Goal: Information Seeking & Learning: Learn about a topic

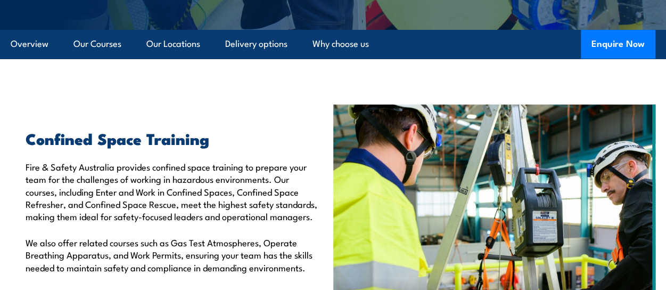
scroll to position [266, 0]
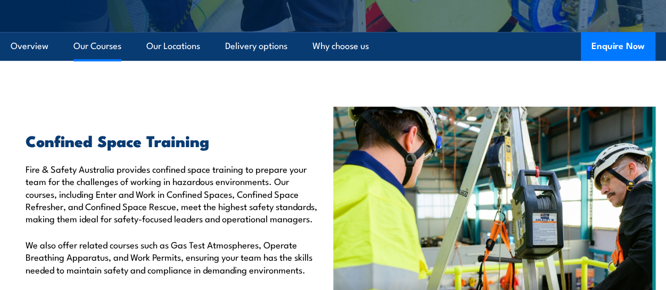
click at [97, 43] on link "Our Courses" at bounding box center [98, 46] width 48 height 28
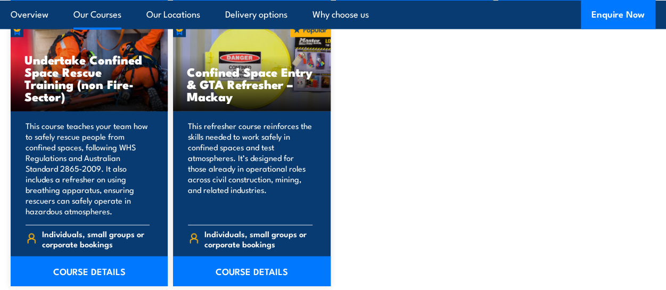
scroll to position [1213, 0]
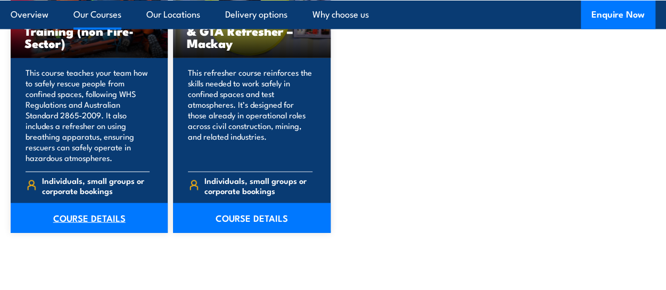
click at [111, 216] on link "COURSE DETAILS" at bounding box center [89, 218] width 157 height 30
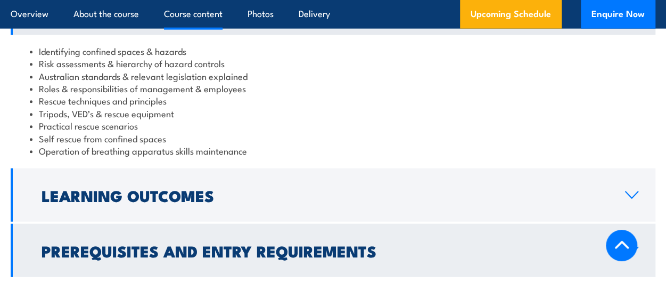
scroll to position [1279, 0]
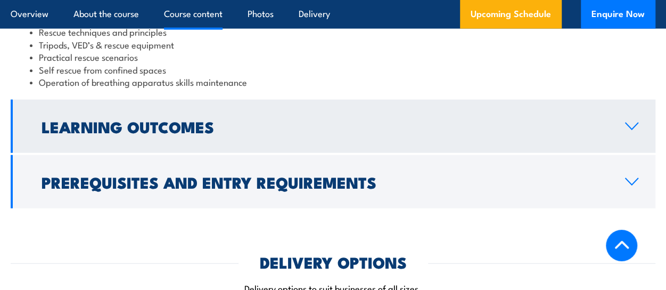
click at [634, 127] on icon at bounding box center [632, 126] width 12 height 6
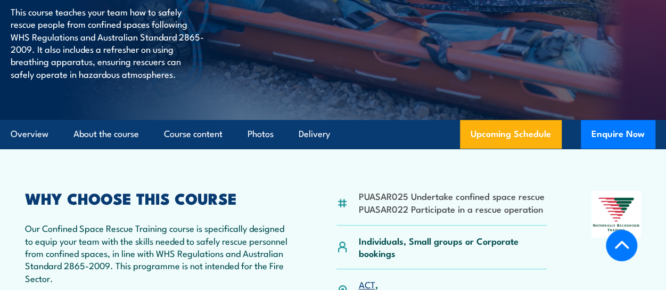
scroll to position [132, 0]
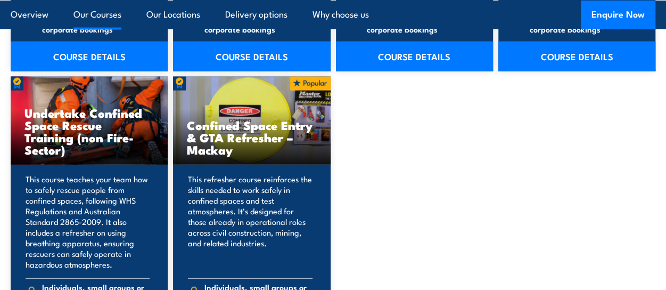
scroll to position [1160, 0]
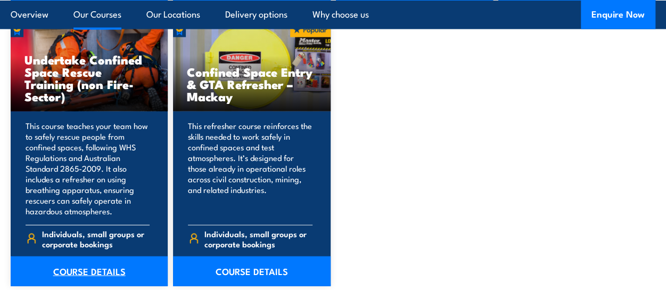
click at [119, 271] on link "COURSE DETAILS" at bounding box center [89, 271] width 157 height 30
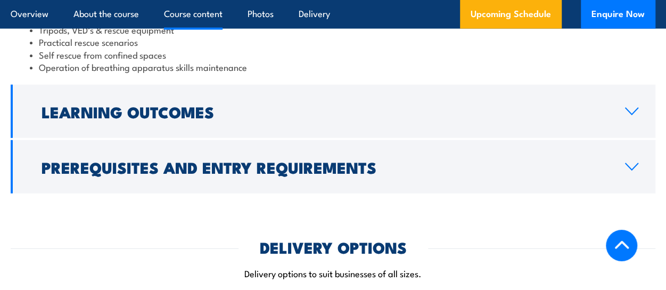
scroll to position [1279, 0]
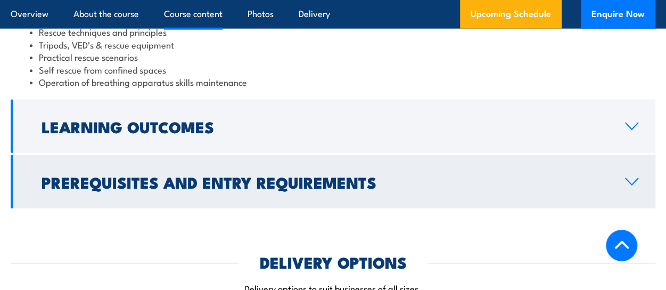
click at [633, 183] on icon at bounding box center [632, 181] width 12 height 6
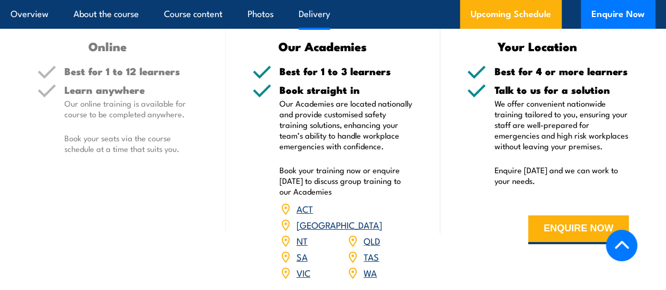
scroll to position [1893, 0]
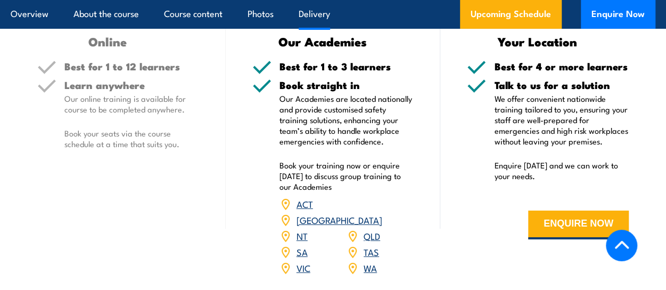
click at [306, 261] on link "VIC" at bounding box center [304, 267] width 14 height 13
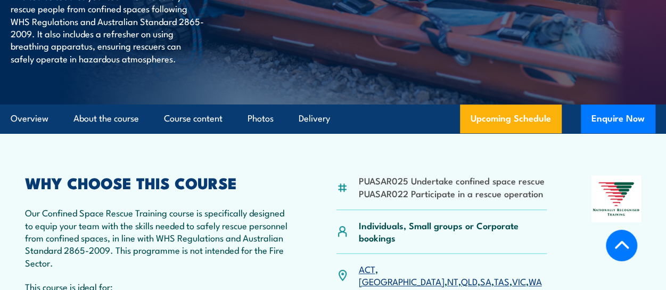
scroll to position [211, 0]
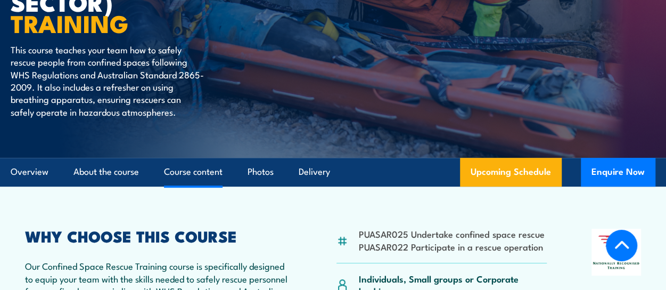
click at [209, 174] on link "Course content" at bounding box center [193, 172] width 59 height 28
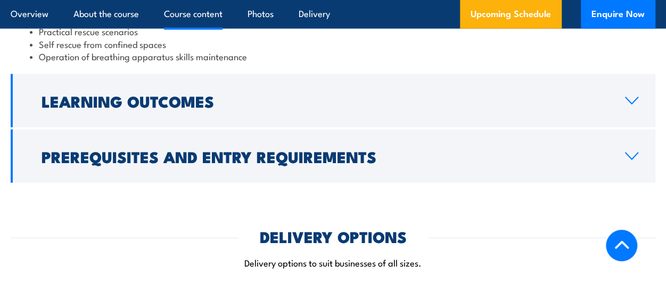
scroll to position [1339, 0]
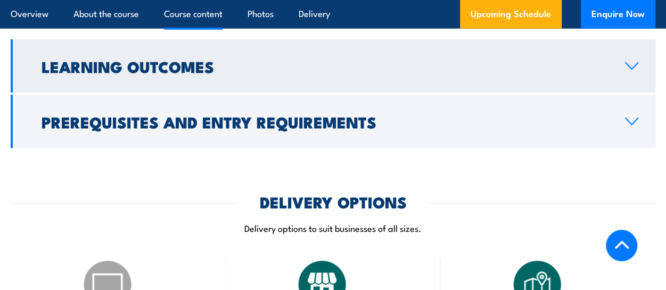
click at [629, 66] on icon at bounding box center [632, 66] width 12 height 6
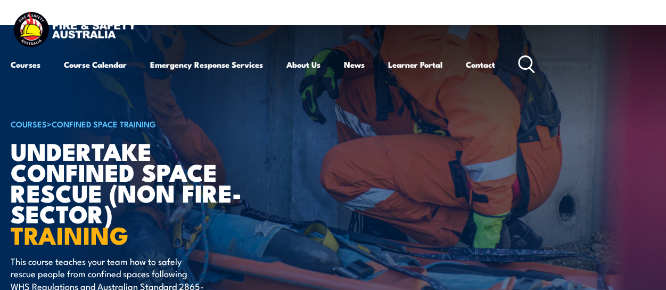
scroll to position [0, 0]
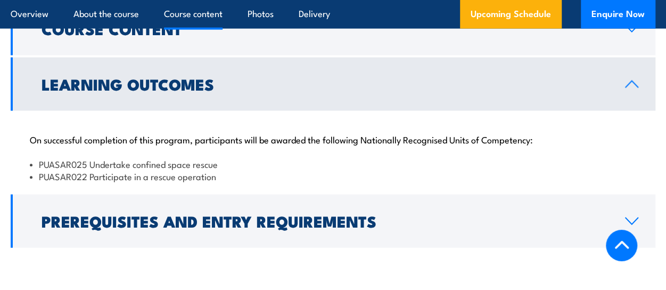
scroll to position [1192, 0]
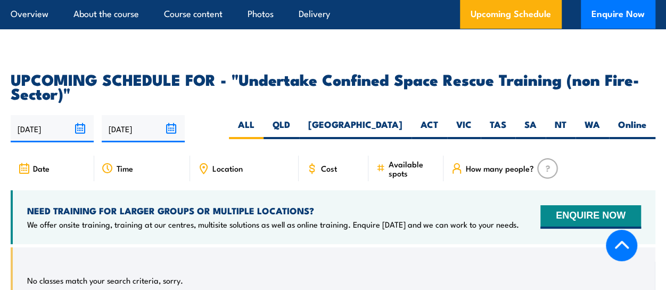
scroll to position [1893, 0]
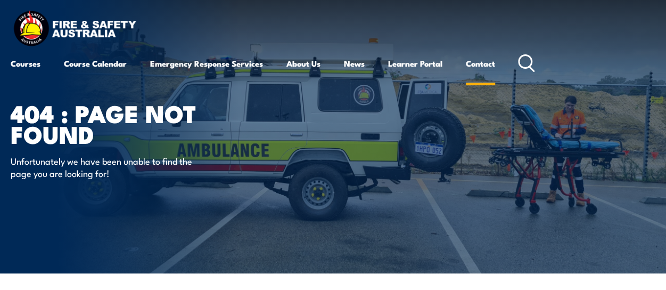
click at [488, 62] on link "Contact" at bounding box center [480, 64] width 29 height 26
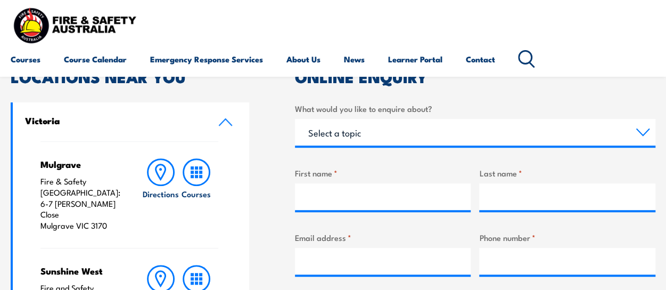
scroll to position [266, 0]
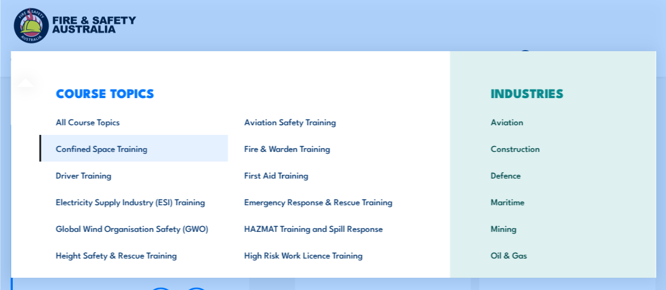
click at [81, 148] on link "Confined Space Training" at bounding box center [133, 148] width 189 height 27
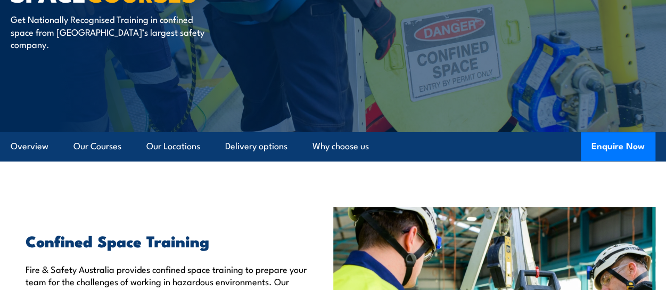
scroll to position [160, 0]
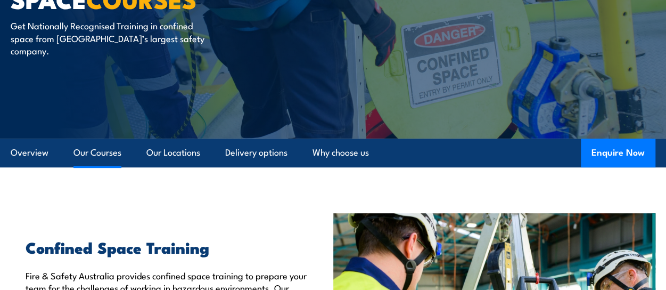
click at [99, 152] on link "Our Courses" at bounding box center [98, 153] width 48 height 28
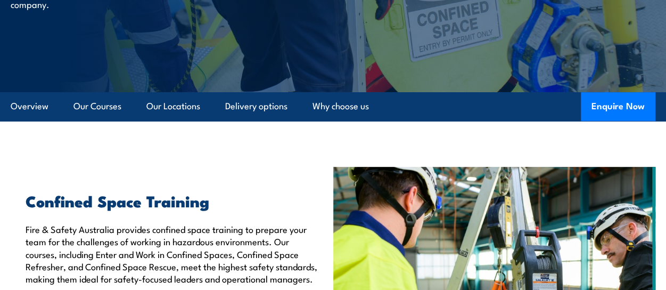
scroll to position [41, 0]
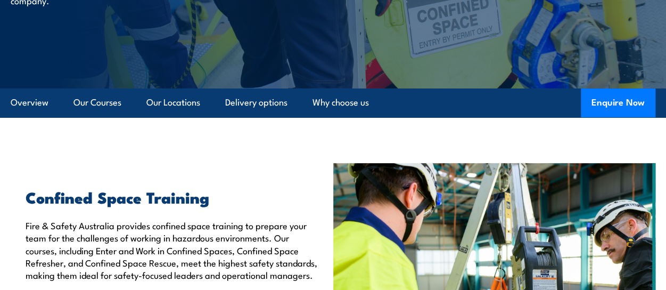
scroll to position [201, 0]
